Goal: Find specific page/section: Find specific page/section

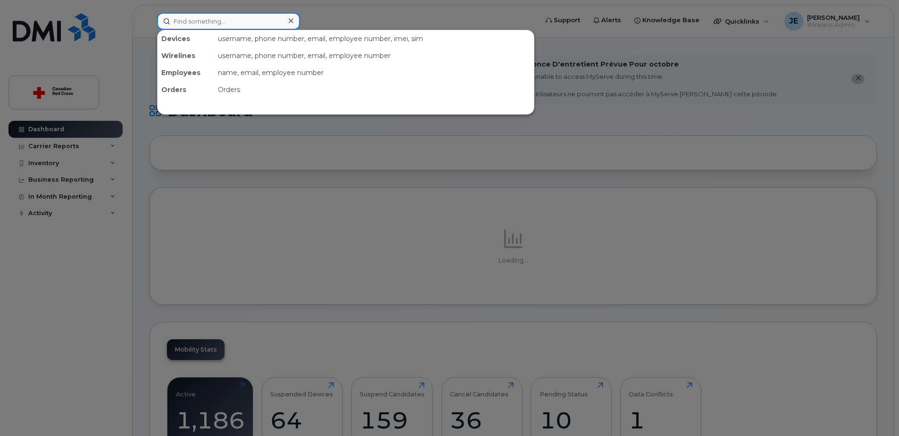
paste input "Jennifer Olson"
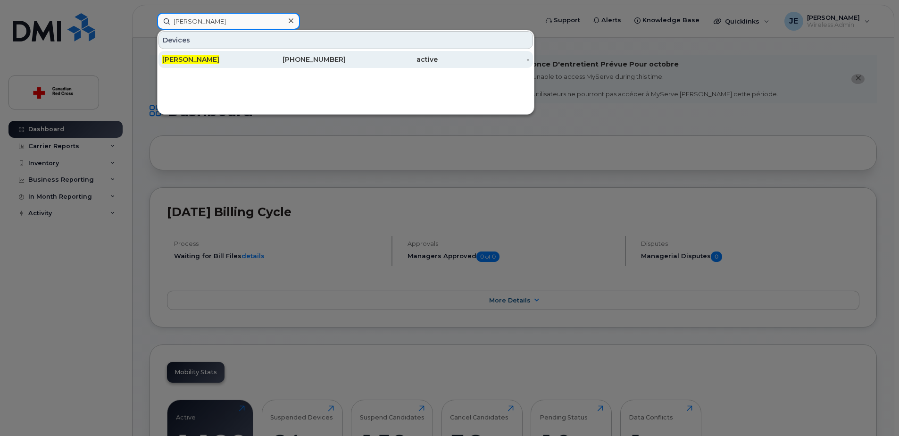
type input "Jennifer Olson"
click at [305, 58] on div "613-301-9165" at bounding box center [300, 59] width 92 height 9
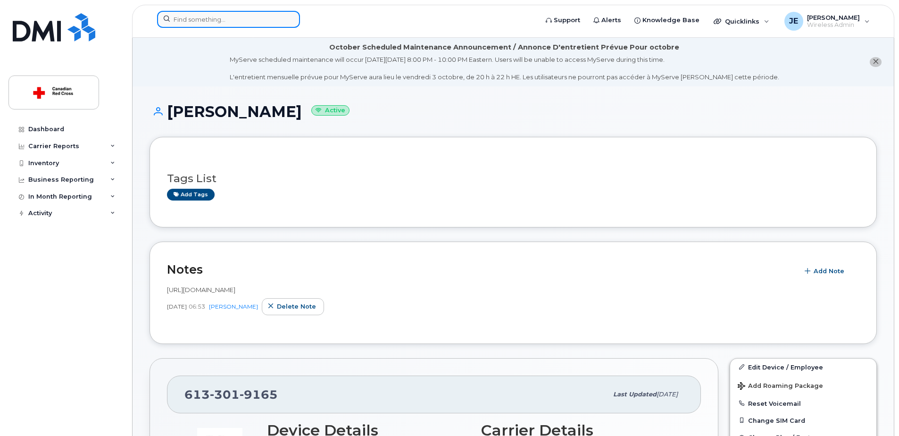
click at [242, 25] on input at bounding box center [228, 19] width 143 height 17
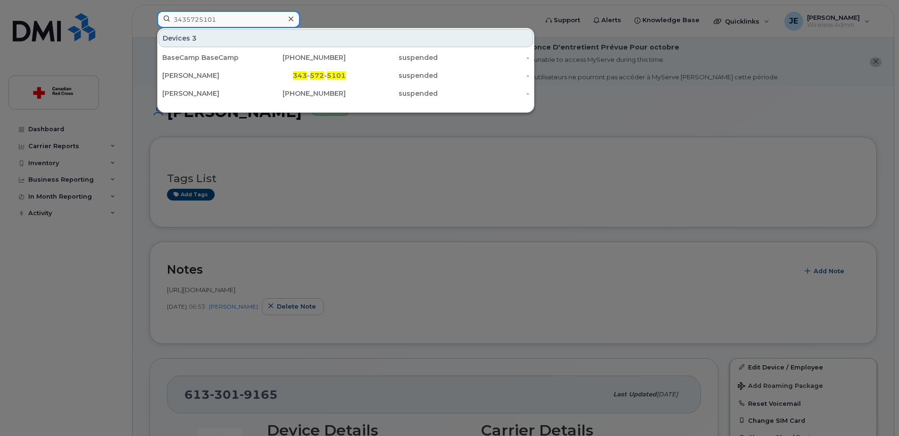
type input "3435725101"
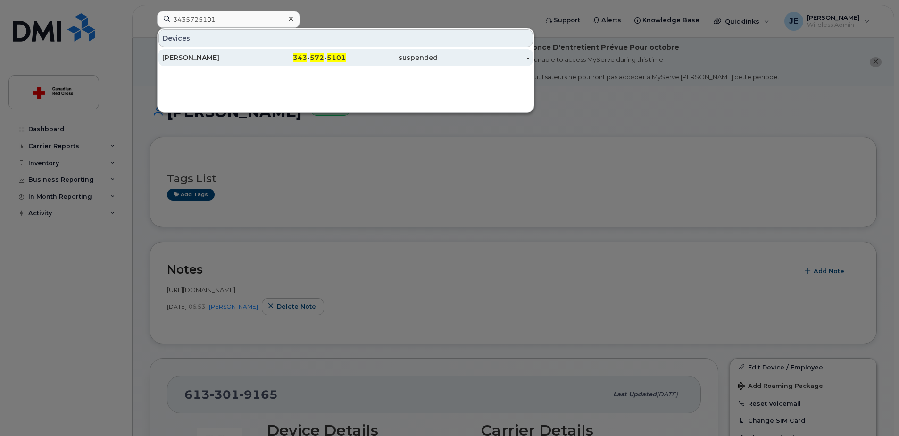
click at [253, 54] on div "[PERSON_NAME]" at bounding box center [208, 57] width 92 height 9
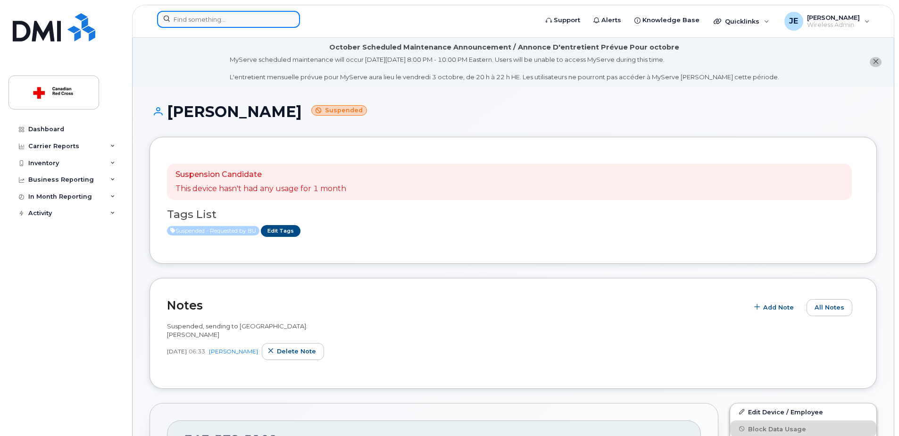
click at [257, 20] on input at bounding box center [228, 19] width 143 height 17
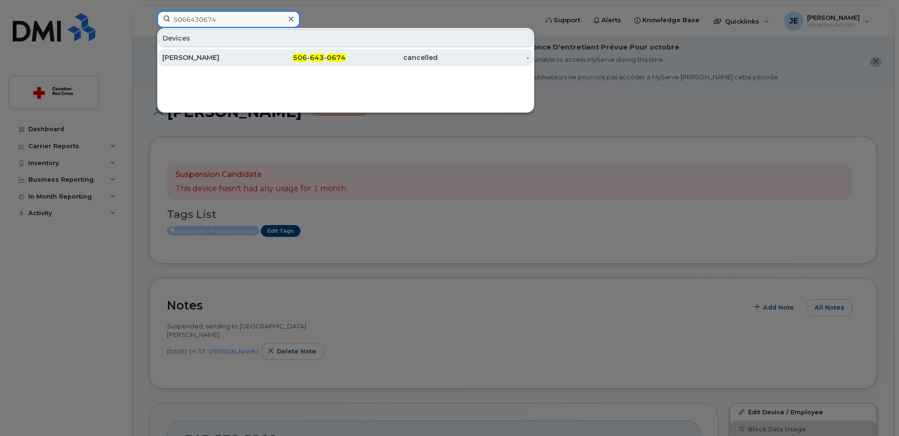
type input "5066430674"
click at [263, 54] on div "506 - 643 - 0674" at bounding box center [300, 57] width 92 height 9
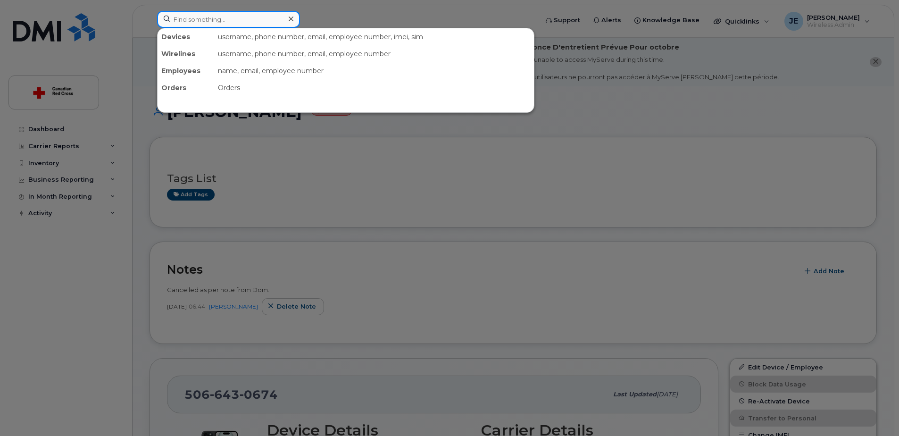
click at [211, 23] on input at bounding box center [228, 19] width 143 height 17
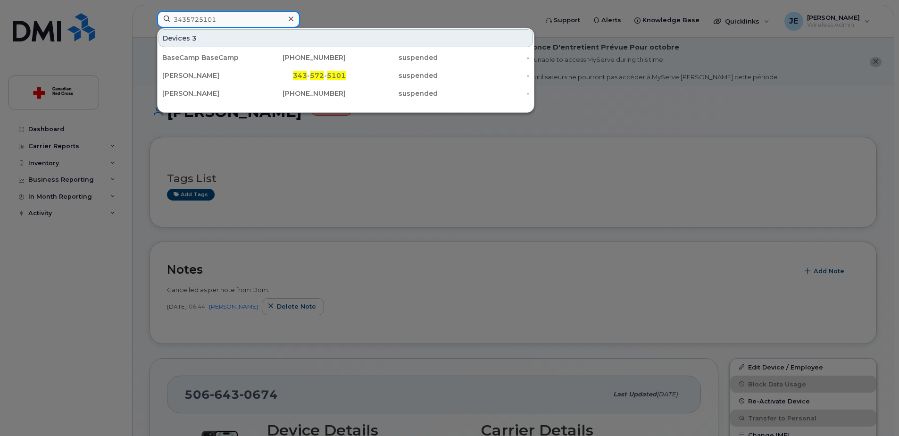
type input "3435725101"
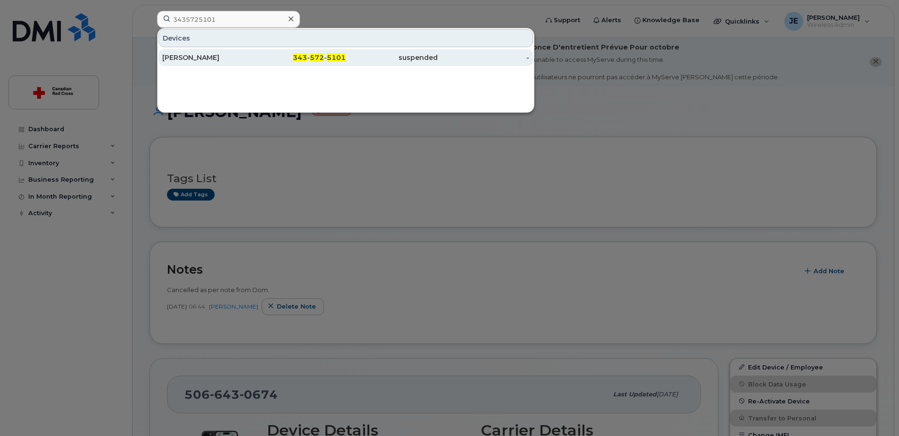
click at [224, 57] on div "[PERSON_NAME]" at bounding box center [208, 57] width 92 height 9
